Goal: Information Seeking & Learning: Learn about a topic

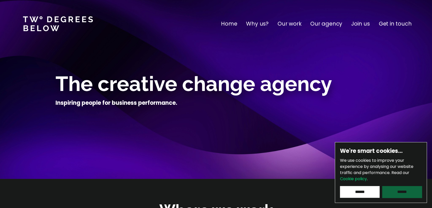
click at [405, 194] on input "******" at bounding box center [402, 192] width 40 height 12
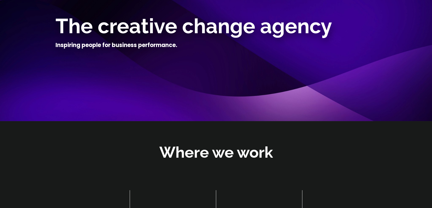
scroll to position [51, 0]
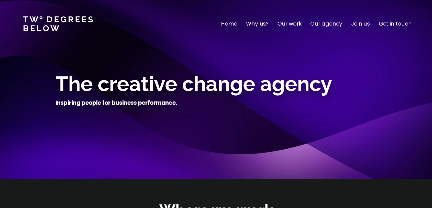
click at [261, 24] on p "Why us?" at bounding box center [257, 24] width 23 height 8
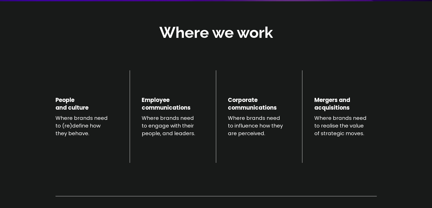
scroll to position [179, 0]
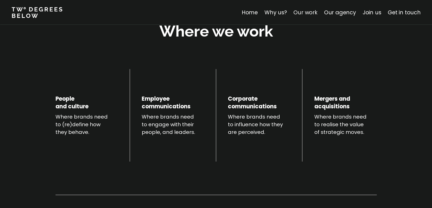
click at [306, 13] on link "Our work" at bounding box center [306, 12] width 24 height 7
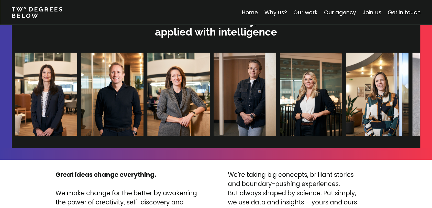
scroll to position [1075, 0]
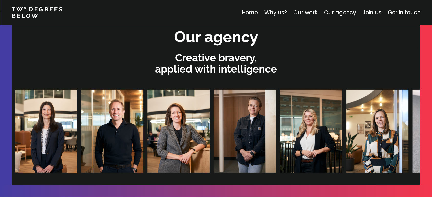
click at [407, 129] on img at bounding box center [438, 131] width 62 height 83
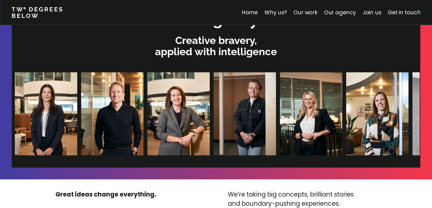
scroll to position [1101, 0]
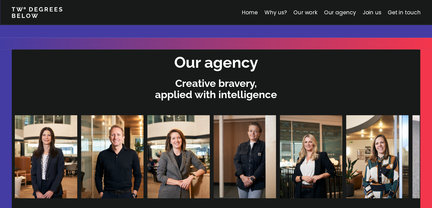
click at [345, 6] on nav "Home Why us? Our work Our agency Join us Get in touch" at bounding box center [216, 12] width 432 height 25
click at [344, 10] on link "Our agency" at bounding box center [340, 12] width 32 height 7
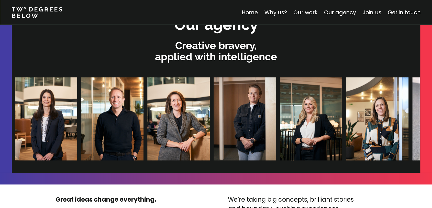
click at [317, 14] on link "Our work" at bounding box center [306, 12] width 24 height 7
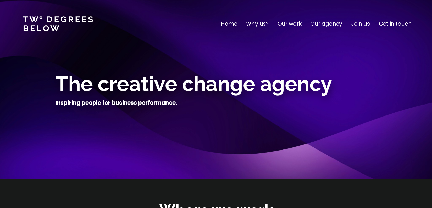
click at [55, 18] on link at bounding box center [58, 23] width 70 height 15
click at [365, 23] on p "Join us" at bounding box center [360, 24] width 19 height 8
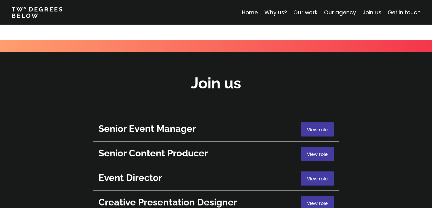
scroll to position [1817, 0]
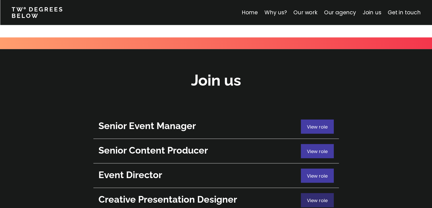
click at [322, 197] on p "View role" at bounding box center [317, 200] width 21 height 7
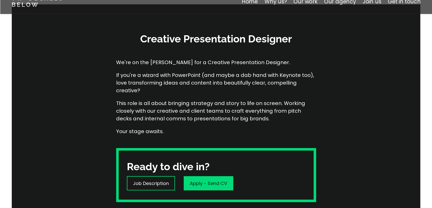
scroll to position [56, 0]
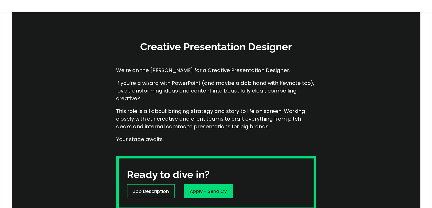
scroll to position [1817, 0]
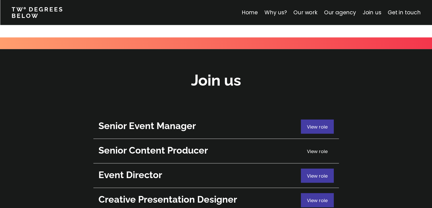
click at [323, 148] on span "View role" at bounding box center [317, 151] width 21 height 6
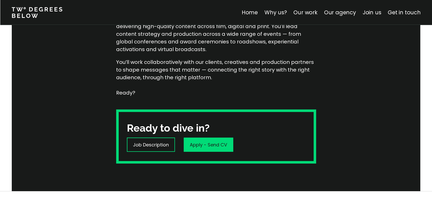
scroll to position [77, 0]
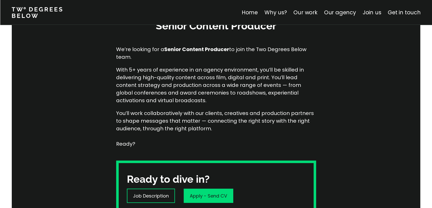
scroll to position [1817, 0]
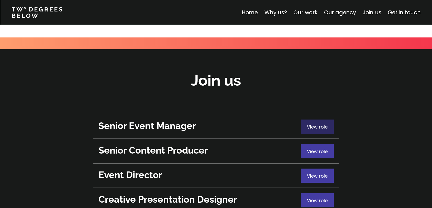
click at [320, 124] on span "View role" at bounding box center [317, 127] width 21 height 6
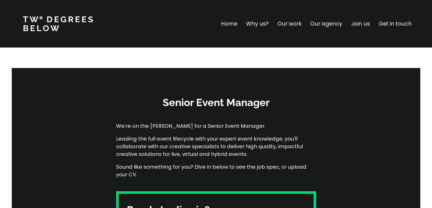
drag, startPoint x: 298, startPoint y: 88, endPoint x: 301, endPoint y: 88, distance: 2.6
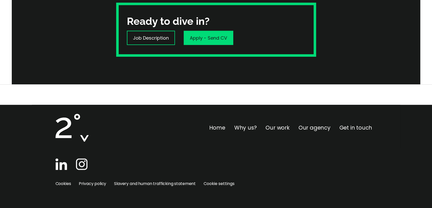
scroll to position [1817, 0]
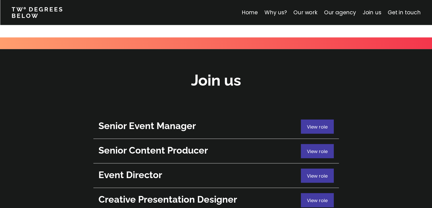
click at [314, 164] on link "Event Director View role" at bounding box center [216, 176] width 246 height 25
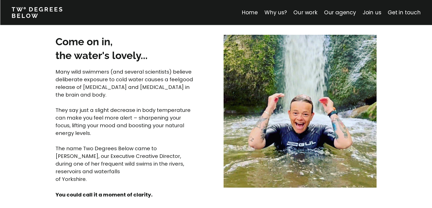
scroll to position [1343, 0]
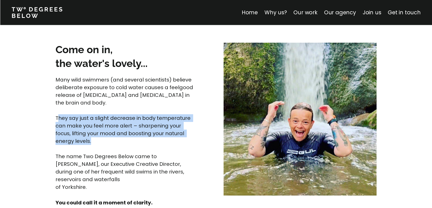
drag, startPoint x: 114, startPoint y: 141, endPoint x: 118, endPoint y: 143, distance: 4.4
click at [118, 143] on p "Many wild swimmers (and several scientists) believe deliberate exposure to cold…" at bounding box center [126, 133] width 140 height 115
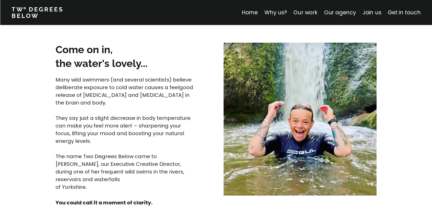
click at [125, 148] on p "Many wild swimmers (and several scientists) believe deliberate exposure to cold…" at bounding box center [126, 133] width 140 height 115
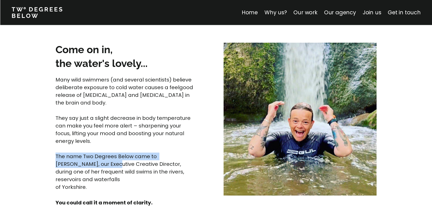
drag, startPoint x: 126, startPoint y: 158, endPoint x: 86, endPoint y: 167, distance: 41.1
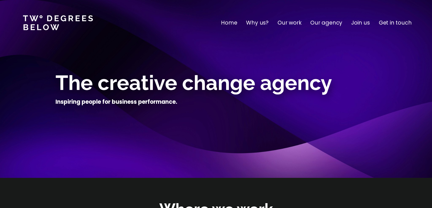
scroll to position [0, 0]
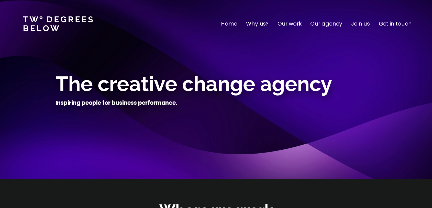
click at [47, 21] on link at bounding box center [58, 23] width 70 height 15
